Goal: Task Accomplishment & Management: Use online tool/utility

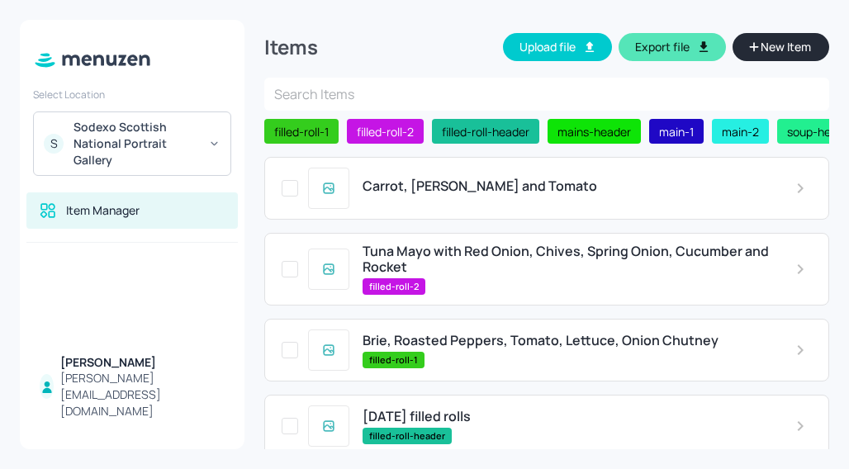
click at [0, 279] on div "Select Location S Sodexo Scottish National Portrait Gallery Item Manager [PERSO…" at bounding box center [424, 234] width 849 height 469
click at [555, 194] on div "Carrot, [PERSON_NAME] and Tomato" at bounding box center [566, 186] width 406 height 16
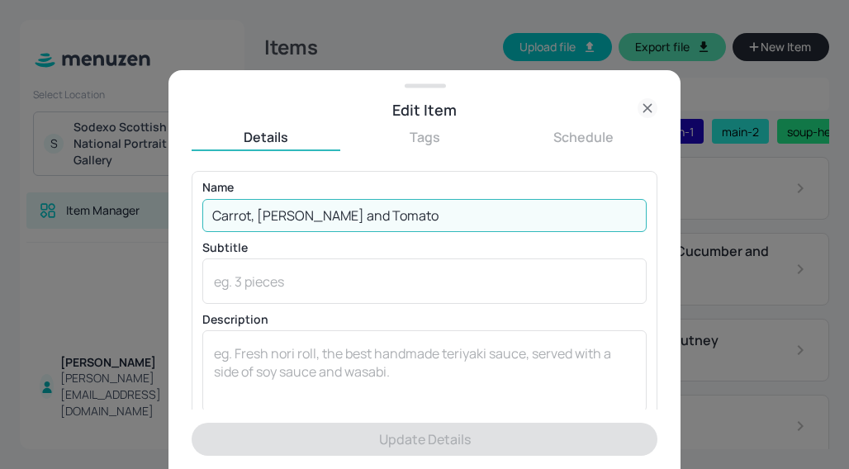
drag, startPoint x: 232, startPoint y: 192, endPoint x: 72, endPoint y: 125, distance: 173.6
click at [72, 125] on div "Edit Item Details Tags Schedule Name Carrot, Coriander and Tomato ​ Subtitle x …" at bounding box center [424, 234] width 849 height 469
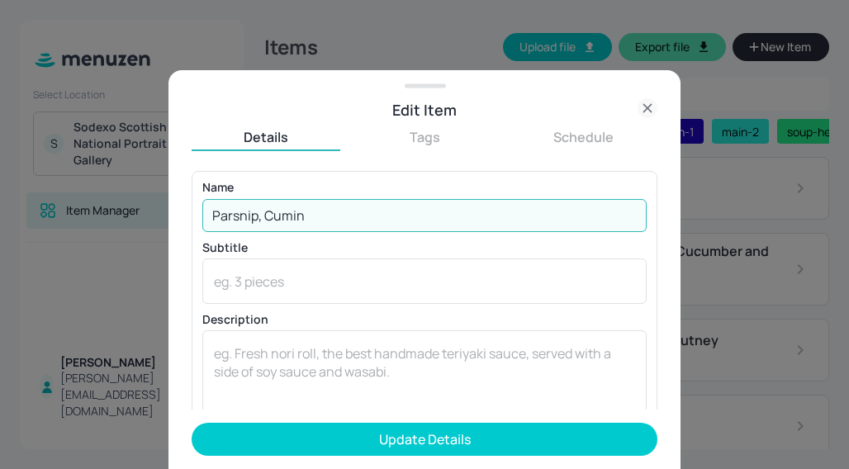
type input "Parsnip, Cumin"
click at [336, 461] on form "Name [PERSON_NAME], Cumin ​ Subtitle x ​ Description x ​ Price ​ ​ kJ ​ Add Var…" at bounding box center [425, 320] width 466 height 298
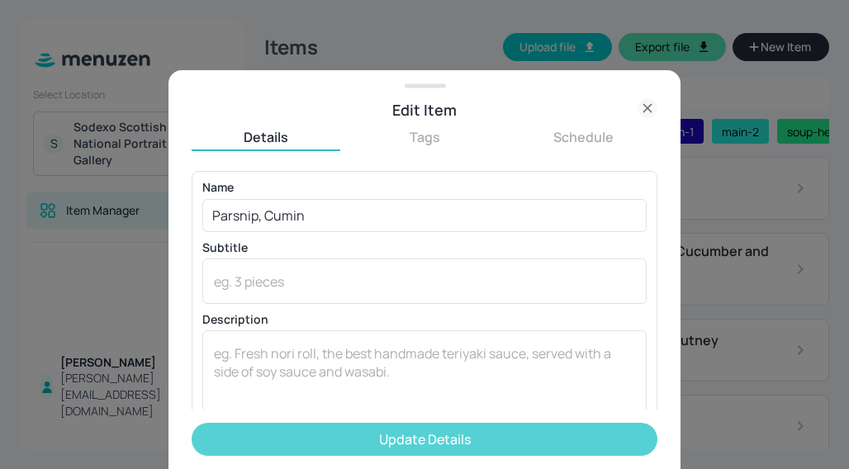
click at [339, 434] on button "Update Details" at bounding box center [425, 439] width 466 height 33
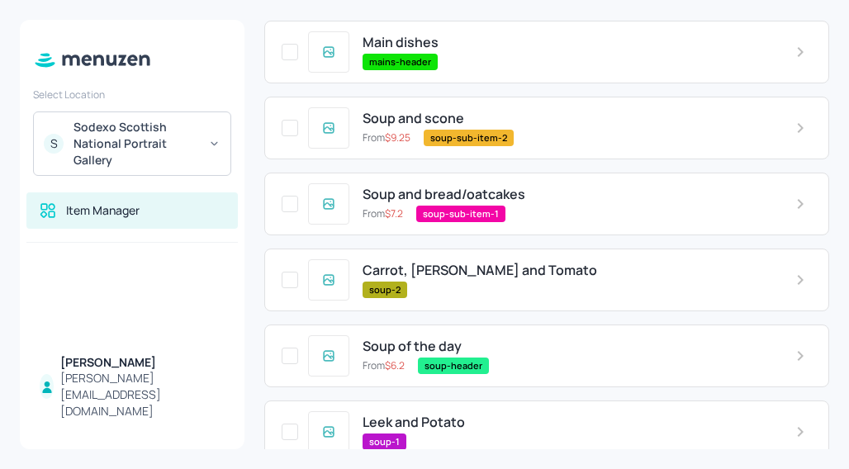
scroll to position [603, 0]
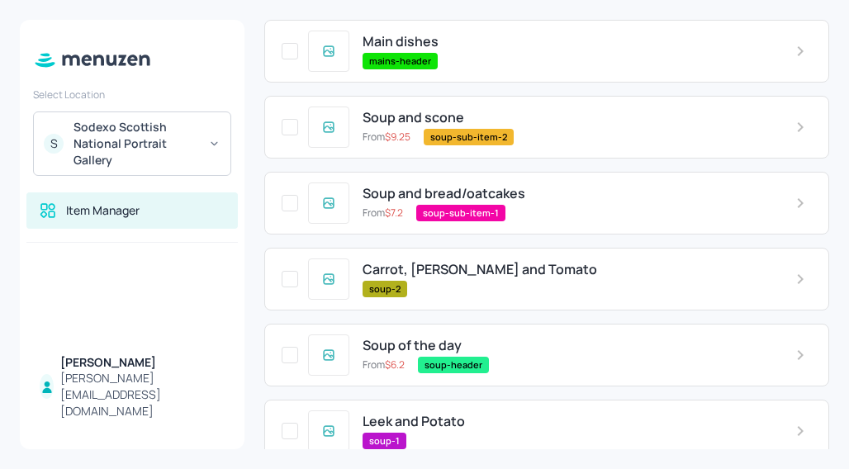
click at [510, 275] on span "Carrot, [PERSON_NAME] and Tomato" at bounding box center [480, 270] width 235 height 16
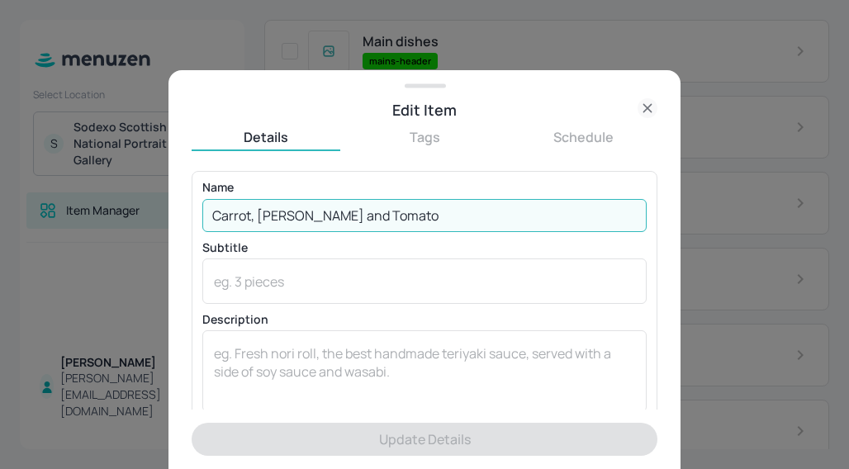
click at [415, 212] on input "Carrot, [PERSON_NAME] and Tomato" at bounding box center [424, 215] width 444 height 33
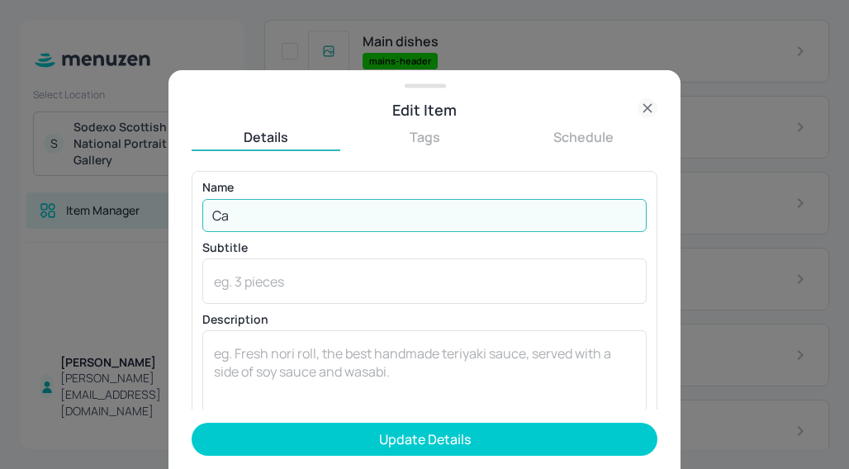
type input "C"
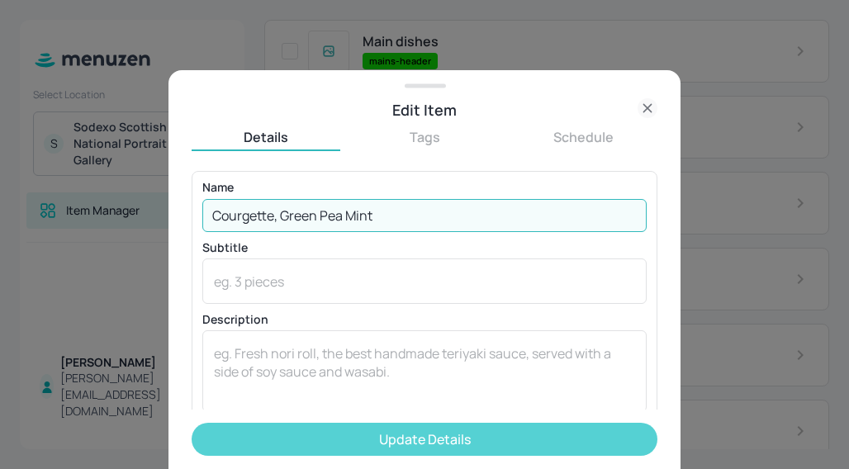
type input "Courgette, Green Pea Mint"
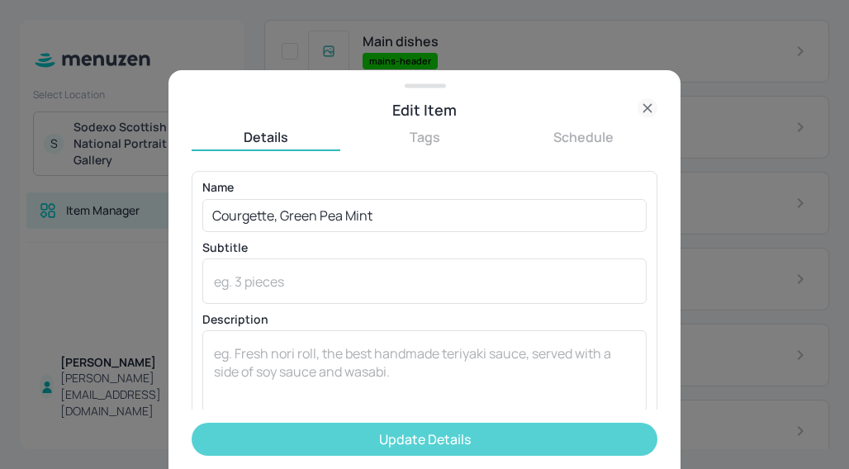
click at [425, 448] on button "Update Details" at bounding box center [425, 439] width 466 height 33
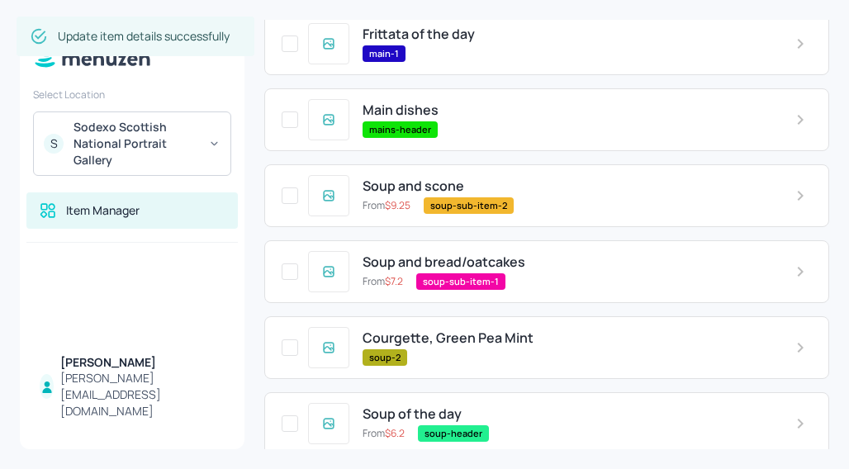
scroll to position [628, 0]
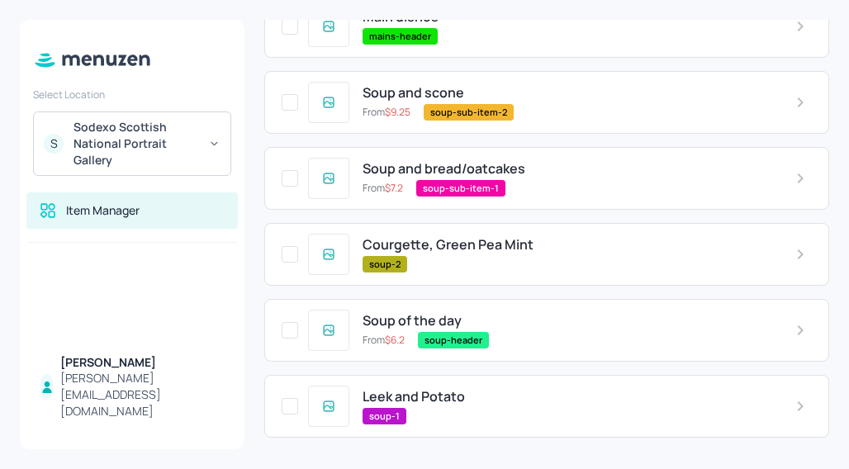
click at [426, 394] on span "Leek and Potato" at bounding box center [414, 397] width 102 height 16
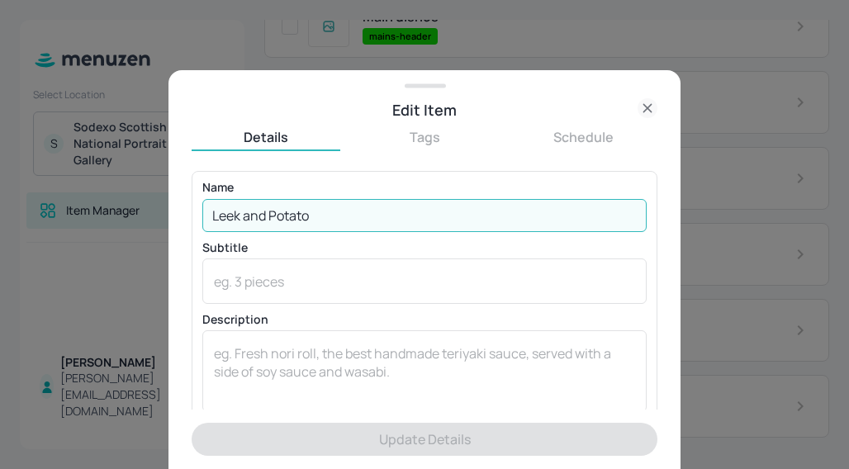
click at [325, 214] on input "Leek and Potato" at bounding box center [424, 215] width 444 height 33
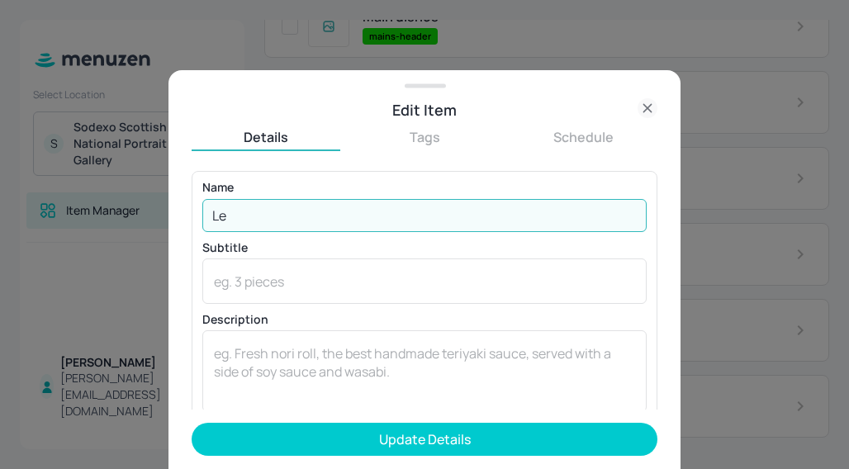
type input "L"
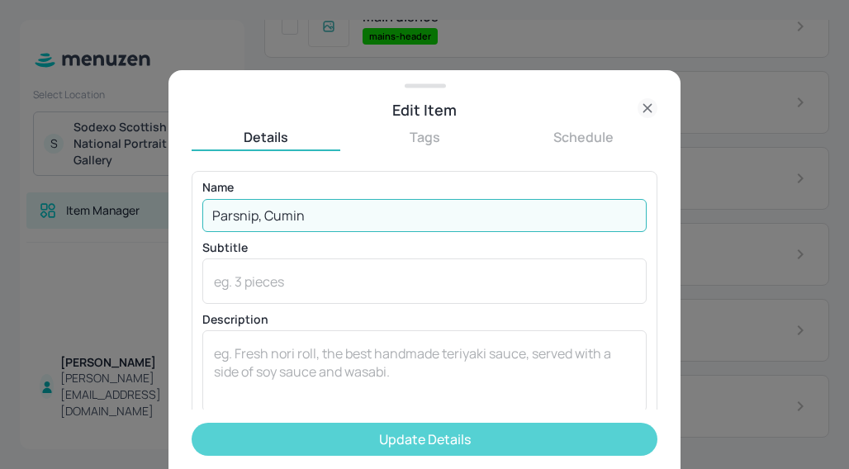
type input "Parsnip, Cumin"
click at [390, 447] on button "Update Details" at bounding box center [425, 439] width 466 height 33
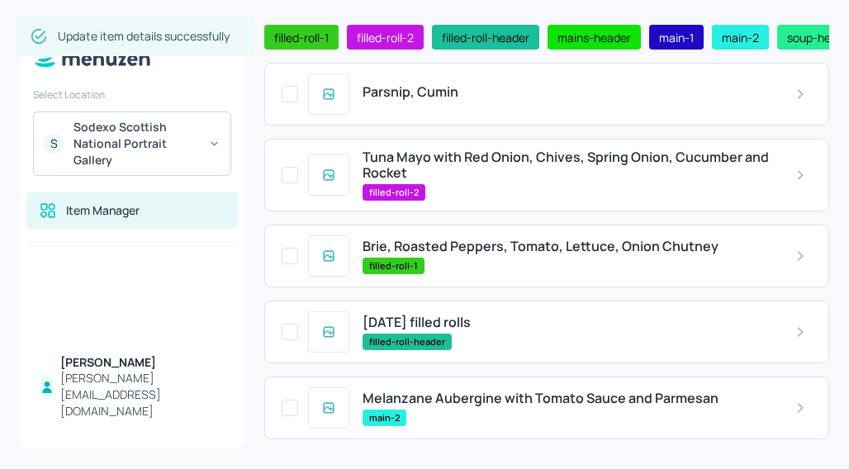
scroll to position [94, 0]
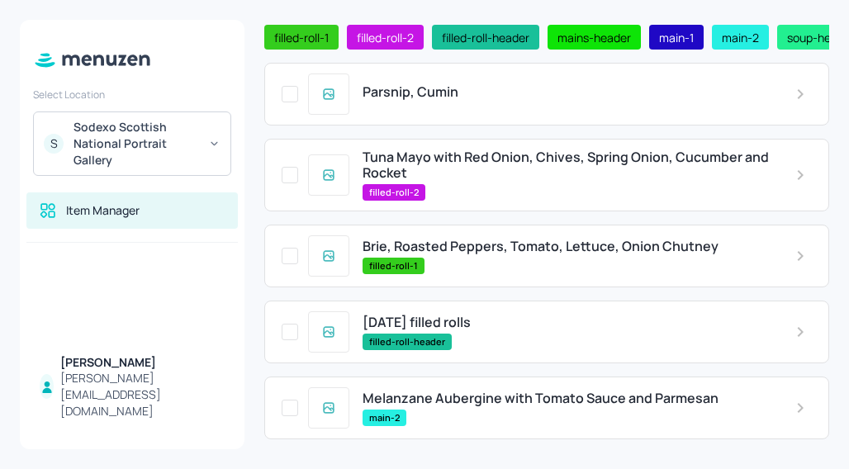
click at [538, 166] on span "Tuna Mayo with Red Onion, Chives, Spring Onion, Cucumber and Rocket" at bounding box center [566, 164] width 406 height 31
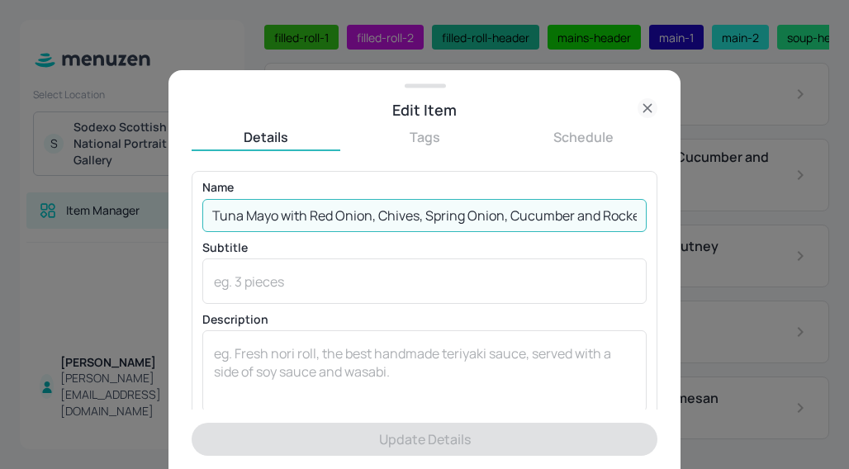
drag, startPoint x: 626, startPoint y: 224, endPoint x: 97, endPoint y: 209, distance: 529.6
click at [97, 209] on div "Edit Item Details Tags Schedule Name Tuna Mayo with Red Onion, Chives, Spring O…" at bounding box center [424, 234] width 849 height 469
click at [628, 214] on input "Tuna Mayo with Red Onion, Chives, Spring Onion, Cucumber and Rocket" at bounding box center [424, 215] width 444 height 33
drag, startPoint x: 636, startPoint y: 214, endPoint x: 8, endPoint y: 179, distance: 628.7
click at [8, 179] on div "Edit Item Details Tags Schedule Name Tuna Mayo with Red Onion, Chives, Spring O…" at bounding box center [424, 234] width 849 height 469
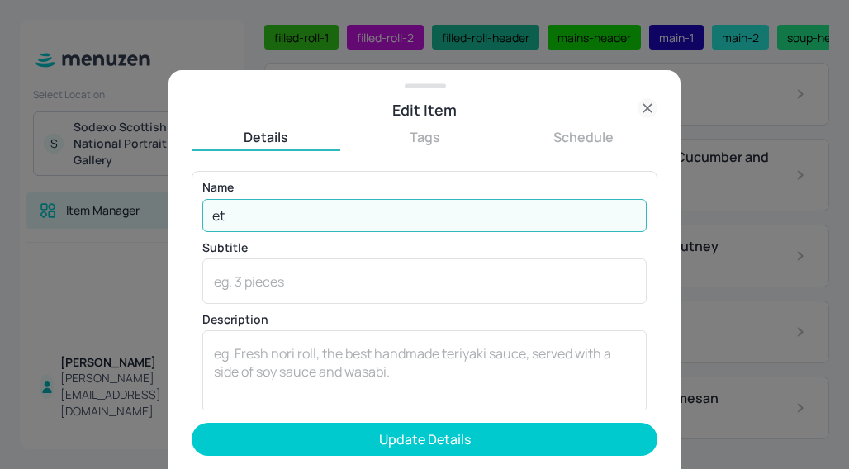
click at [260, 222] on input "et" at bounding box center [424, 215] width 444 height 33
type input "e"
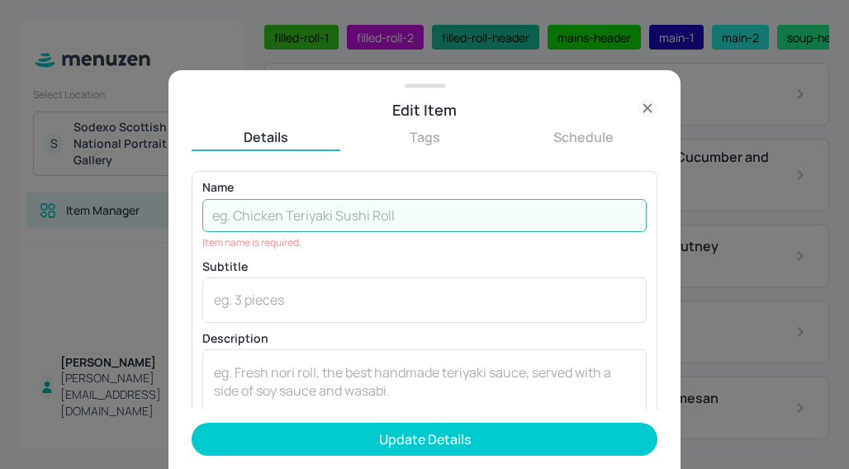
click at [272, 230] on input "text" at bounding box center [424, 215] width 444 height 33
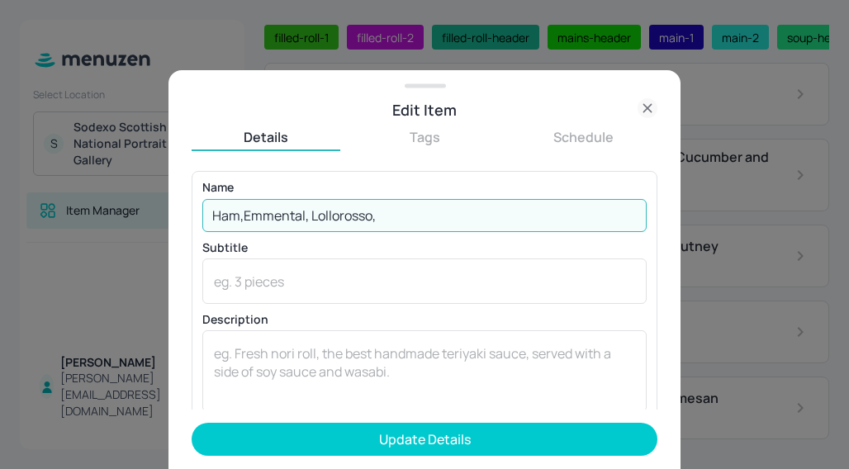
click at [393, 210] on input "Ham,Emmental, Lollorosso," at bounding box center [424, 215] width 444 height 33
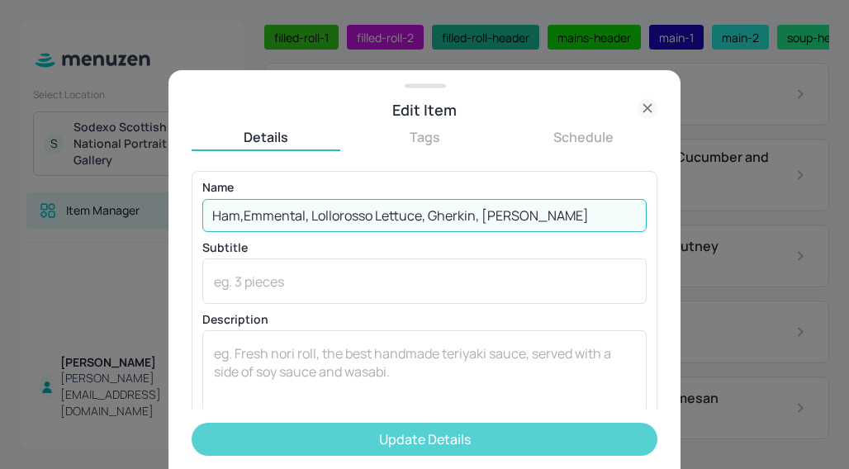
type input "Ham,Emmental, Lollorosso Lettuce, Gherkin, [PERSON_NAME]"
click at [443, 428] on button "Update Details" at bounding box center [425, 439] width 466 height 33
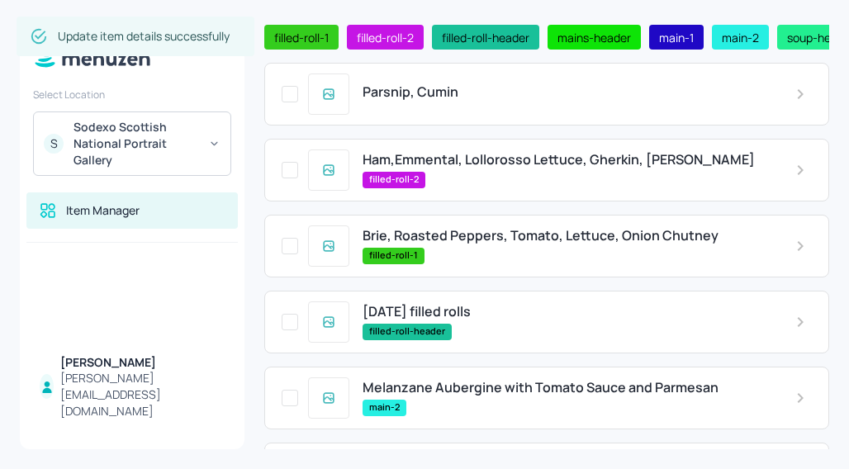
click at [538, 222] on div "Brie, Roasted Peppers, Tomato, Lettuce, Onion Chutney filled-roll-1" at bounding box center [546, 246] width 565 height 63
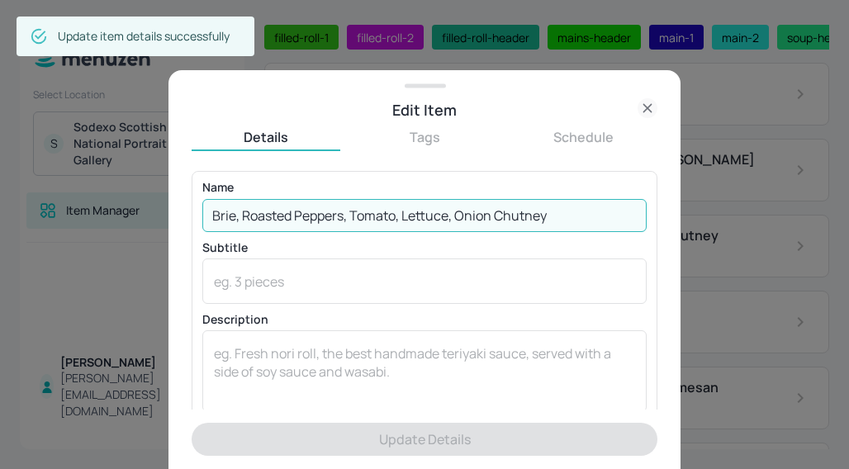
drag, startPoint x: 564, startPoint y: 223, endPoint x: -18, endPoint y: 287, distance: 585.8
click at [0, 287] on html "Select Location S Sodexo Scottish National Portrait Gallery Item Manager [PERSO…" at bounding box center [424, 234] width 849 height 469
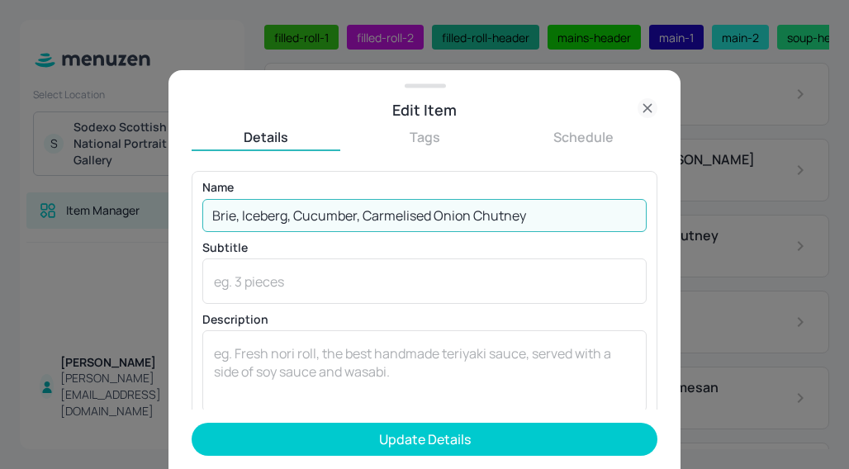
click at [385, 206] on input "Brie, Iceberg, Cucumber, Carmelised Onion Chutney" at bounding box center [424, 215] width 444 height 33
click at [398, 224] on input "Brie, Iceberg, Cucumber, Carmelised Onion Chutney" at bounding box center [424, 215] width 444 height 33
type input "Brie, Iceberg, Cucumber, Carmelised Onion Chutney"
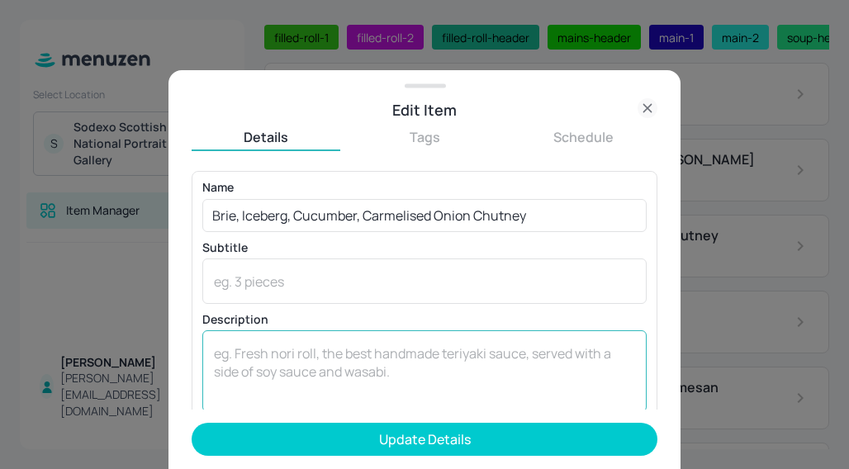
drag, startPoint x: 398, startPoint y: 224, endPoint x: 440, endPoint y: 338, distance: 121.5
click at [440, 338] on div "x ​" at bounding box center [424, 371] width 444 height 82
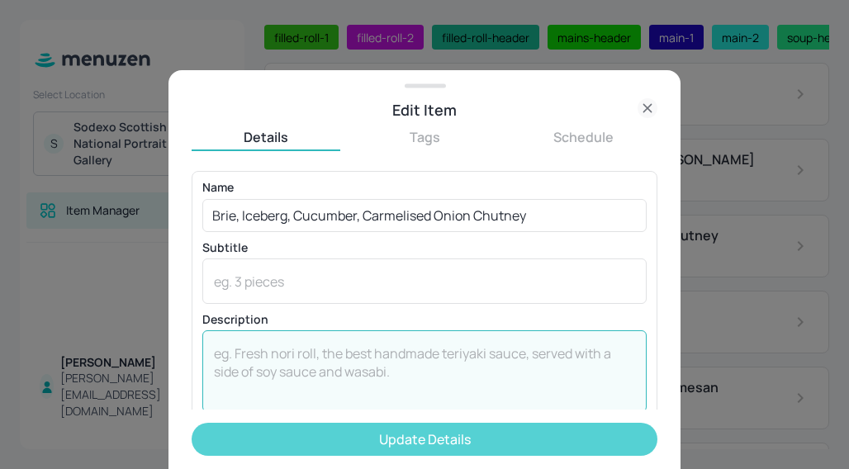
click at [469, 443] on button "Update Details" at bounding box center [425, 439] width 466 height 33
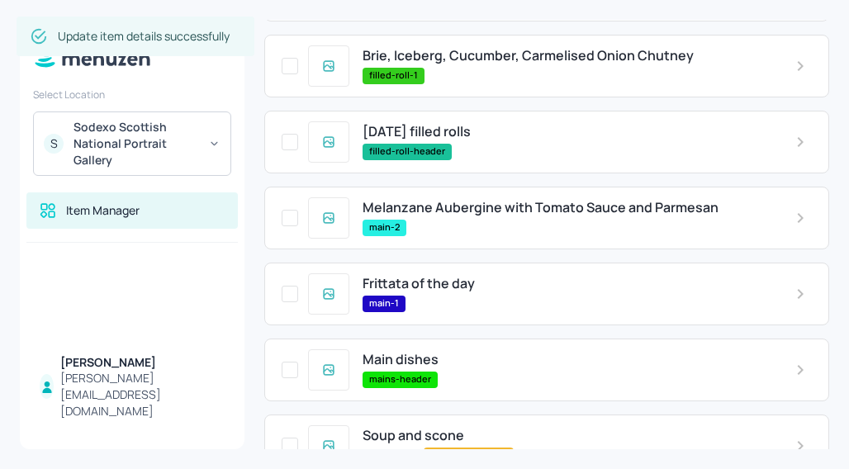
scroll to position [274, 0]
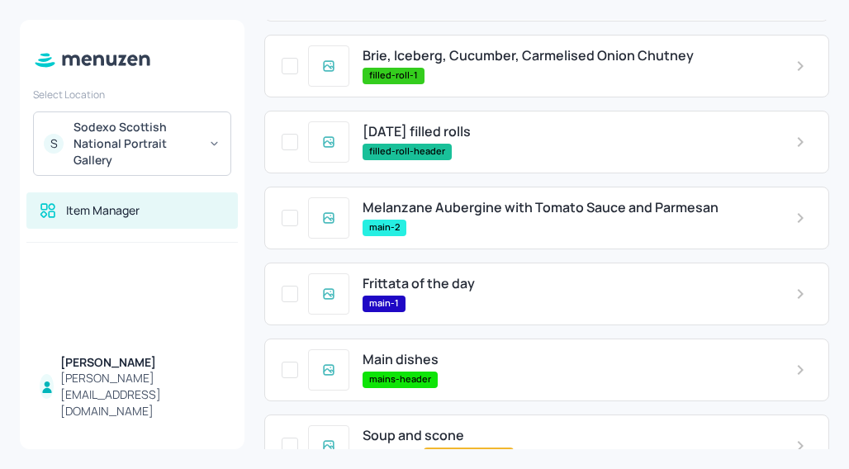
click at [463, 287] on span "Frittata of the day" at bounding box center [419, 284] width 112 height 16
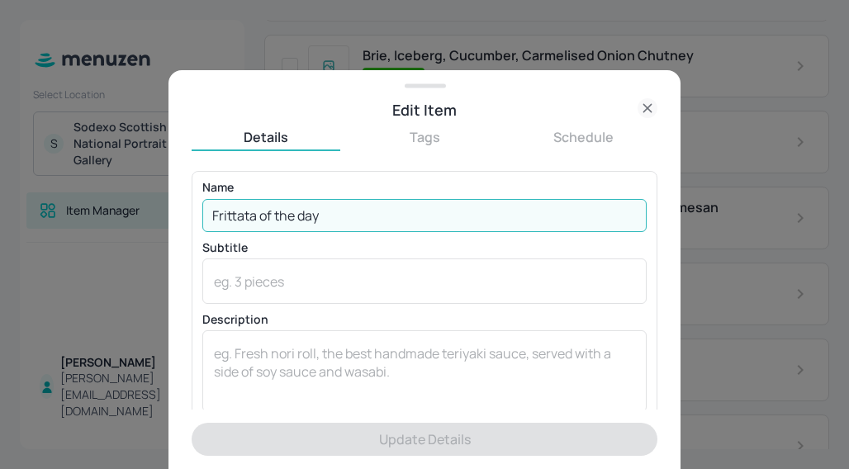
drag, startPoint x: 330, startPoint y: 209, endPoint x: 127, endPoint y: 168, distance: 207.3
click at [127, 168] on div "Edit Item Details Tags Schedule Name Frittata of the day ​ Subtitle x ​ Descrip…" at bounding box center [424, 234] width 849 height 469
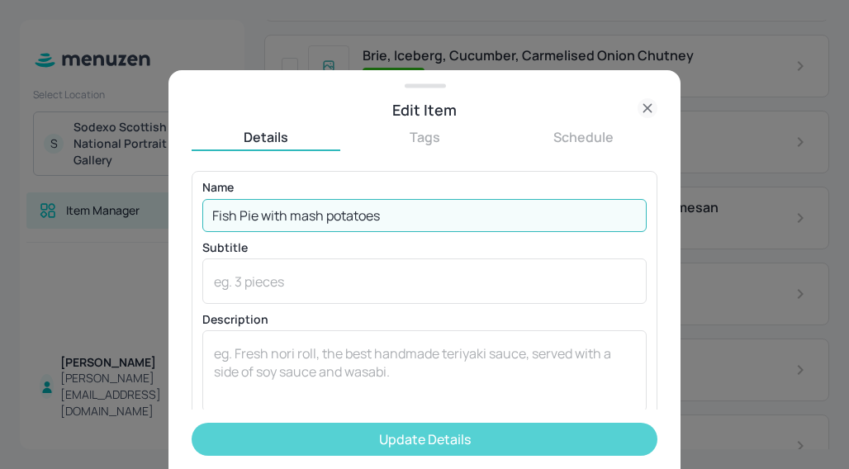
type input "Fish Pie with mash potatoes"
click at [430, 431] on button "Update Details" at bounding box center [425, 439] width 466 height 33
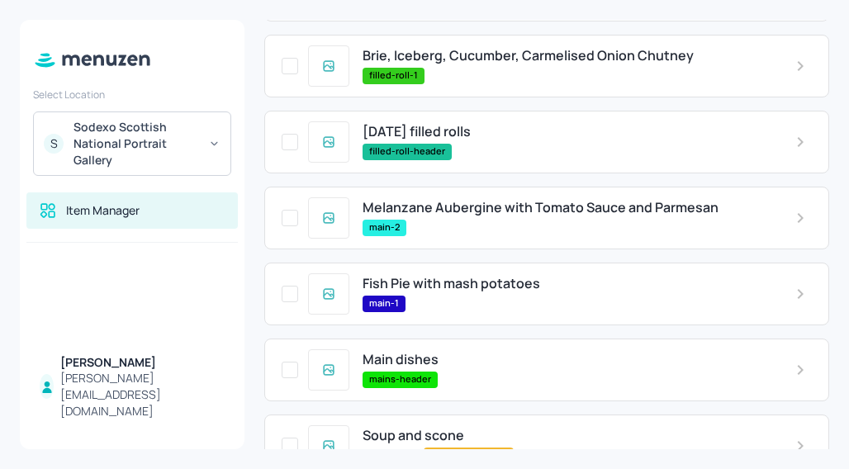
click at [430, 431] on span "Soup and scone" at bounding box center [414, 436] width 102 height 16
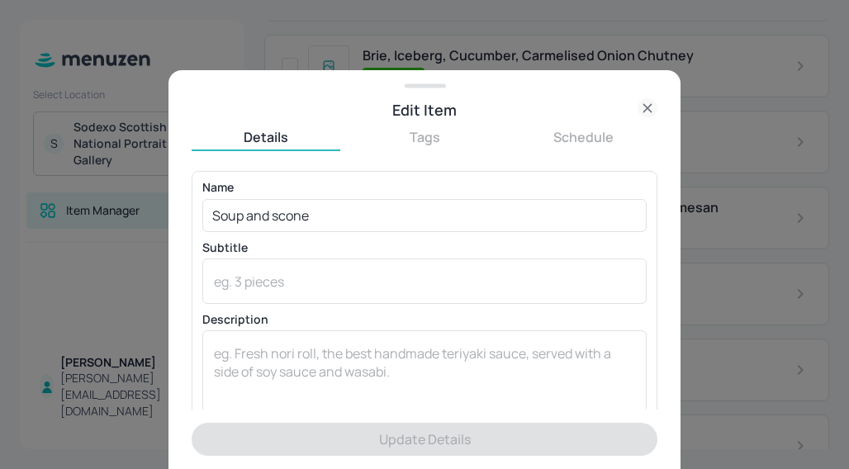
drag, startPoint x: 430, startPoint y: 431, endPoint x: 445, endPoint y: 431, distance: 14.9
click at [445, 431] on form "Name Soup and scone ​ Subtitle x ​ Description x ​ Price ​ 9.25 ​ kJ ​ Add Vari…" at bounding box center [425, 320] width 466 height 298
click at [649, 101] on icon at bounding box center [648, 108] width 20 height 20
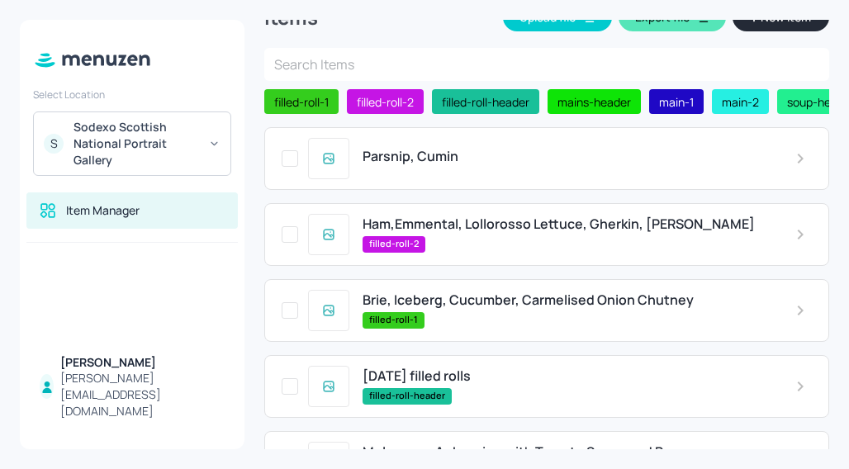
scroll to position [29, 0]
